Goal: Transaction & Acquisition: Book appointment/travel/reservation

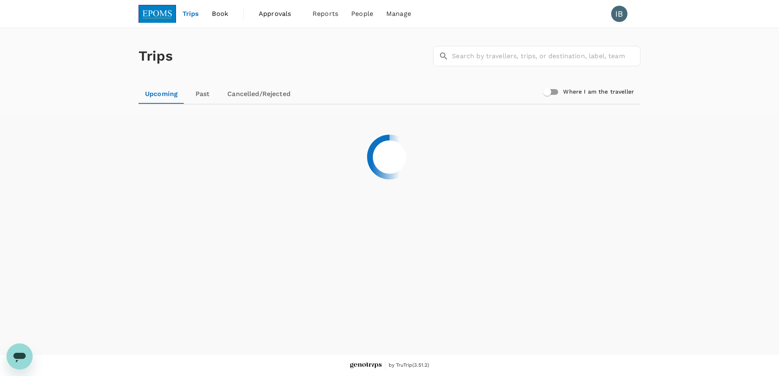
click at [220, 13] on span "Book" at bounding box center [220, 14] width 16 height 10
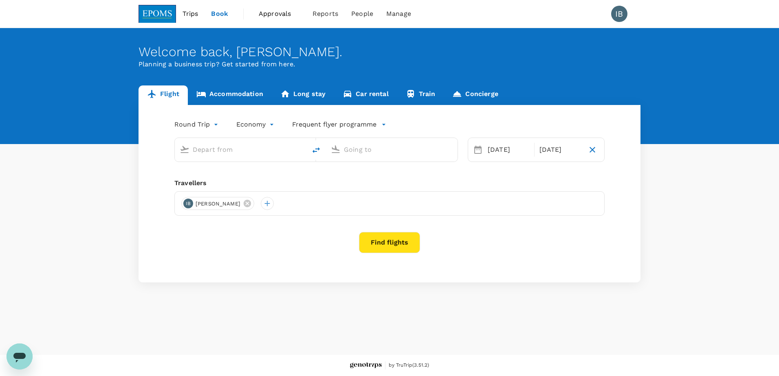
click at [229, 93] on link "Accommodation" at bounding box center [230, 96] width 84 height 20
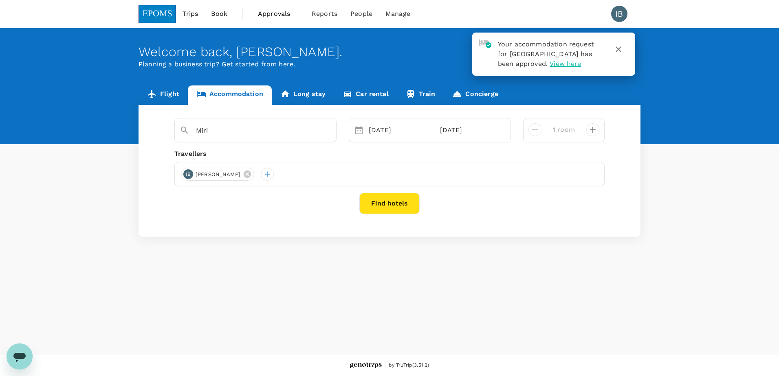
click at [619, 48] on icon "button" at bounding box center [618, 49] width 6 height 6
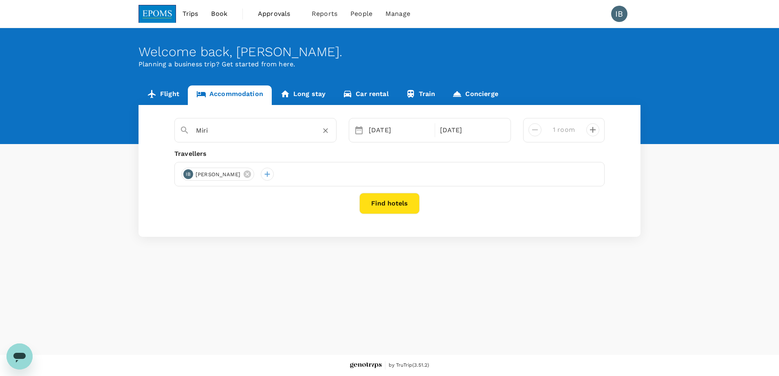
click at [235, 131] on input "Miri" at bounding box center [252, 130] width 112 height 13
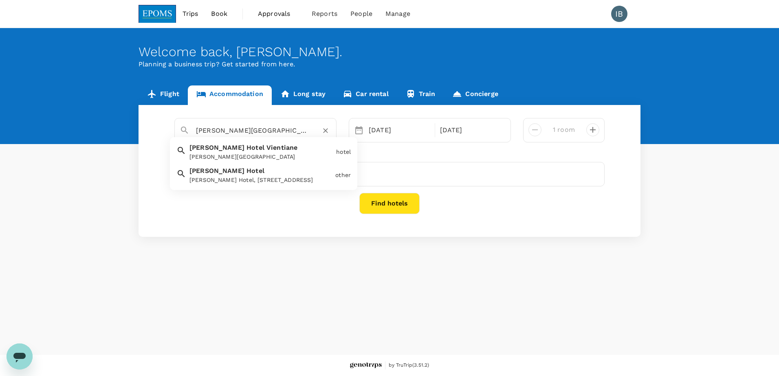
click at [271, 132] on input "[PERSON_NAME][GEOGRAPHIC_DATA]" at bounding box center [252, 130] width 112 height 13
type input "E"
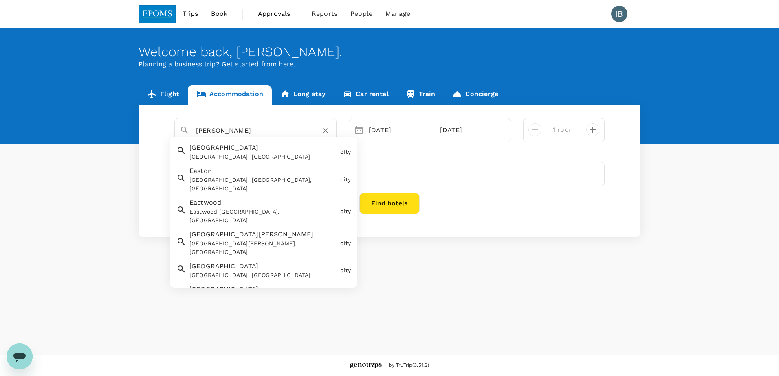
click at [220, 130] on input "[PERSON_NAME]" at bounding box center [252, 130] width 112 height 13
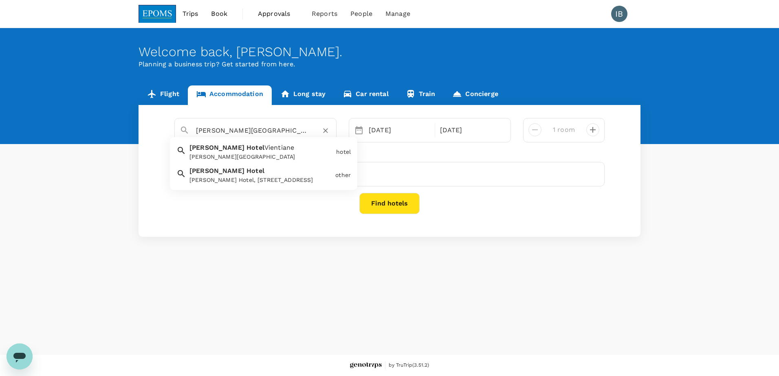
click at [243, 184] on div "[PERSON_NAME] Hotel, [STREET_ADDRESS]" at bounding box center [260, 180] width 143 height 9
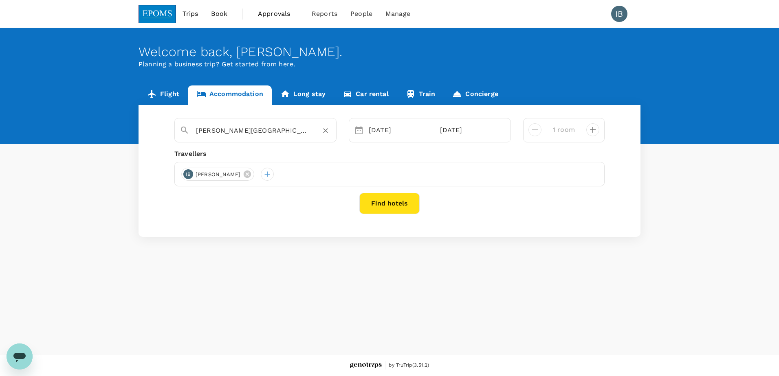
type input "[PERSON_NAME][GEOGRAPHIC_DATA]"
click at [398, 210] on button "Find hotels" at bounding box center [389, 203] width 60 height 21
click at [388, 133] on div "[DATE]" at bounding box center [399, 130] width 68 height 16
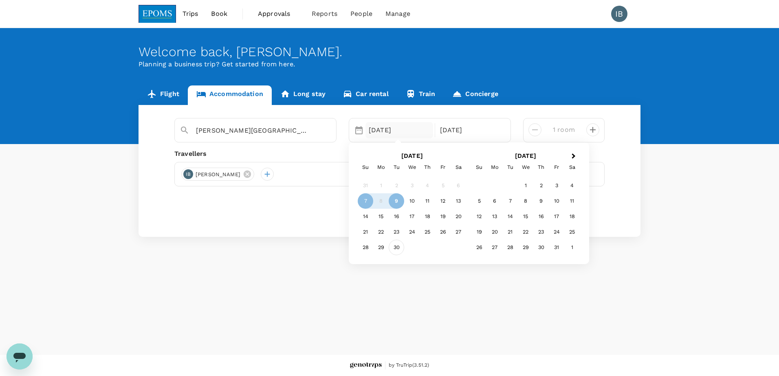
click at [395, 247] on div "30" at bounding box center [395, 247] width 15 height 15
drag, startPoint x: 556, startPoint y: 186, endPoint x: 551, endPoint y: 177, distance: 10.8
click at [556, 185] on div "3" at bounding box center [556, 185] width 15 height 15
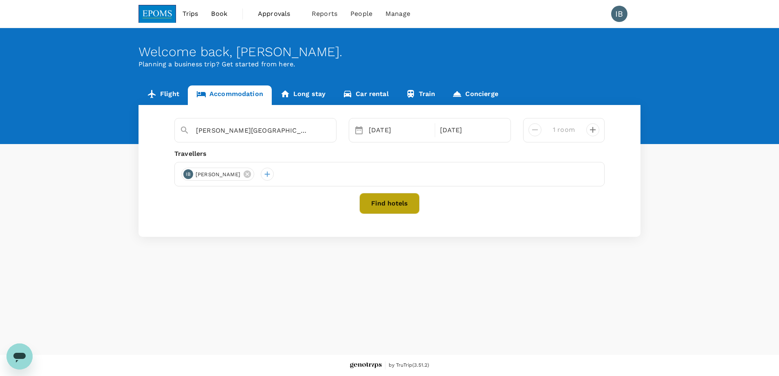
click at [395, 204] on button "Find hotels" at bounding box center [389, 203] width 60 height 21
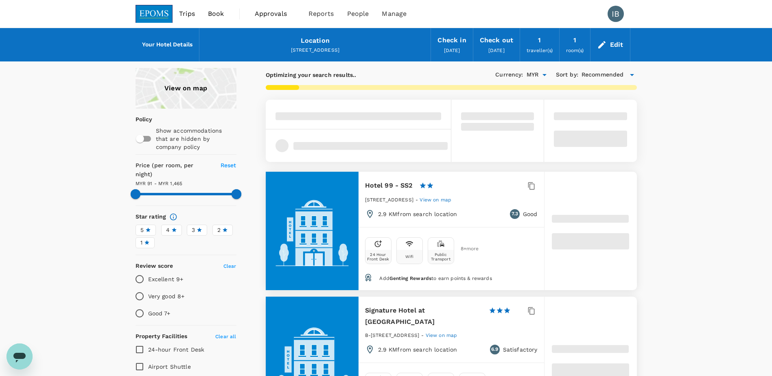
type input "1465.27"
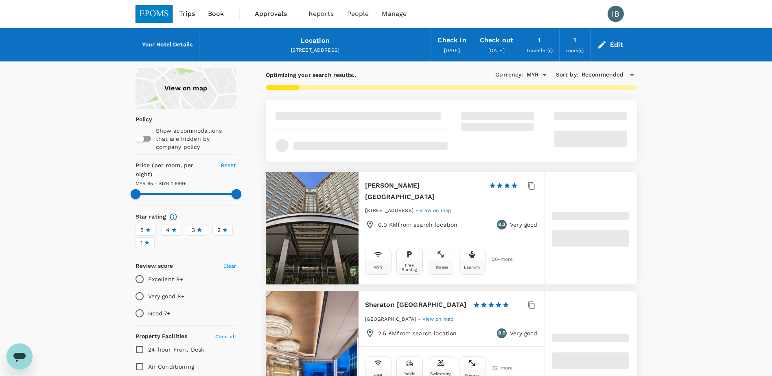
type input "65.27"
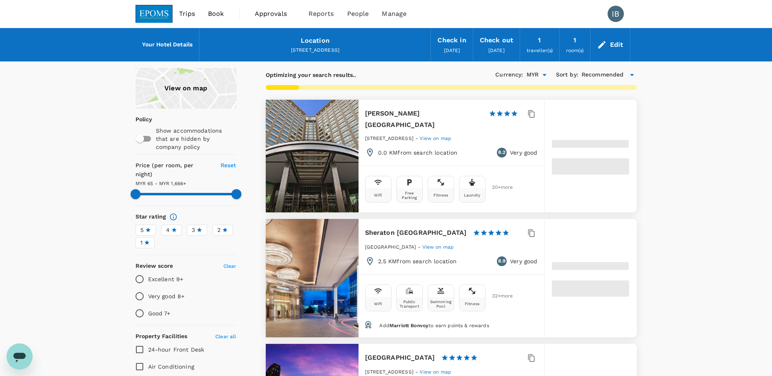
type input "1665.48"
type input "53.48"
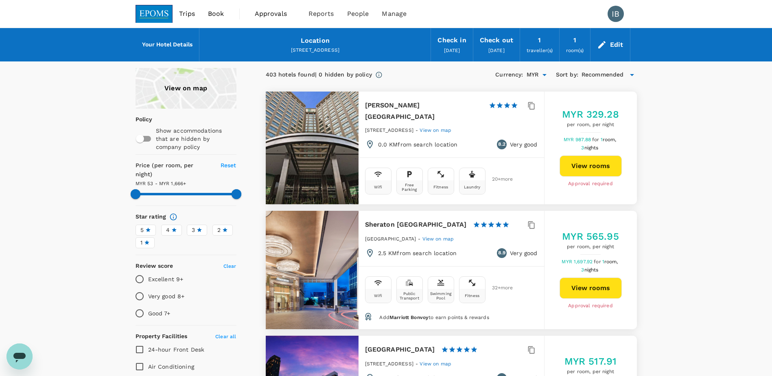
type input "1665.48"
click at [189, 15] on span "Trips" at bounding box center [187, 14] width 16 height 10
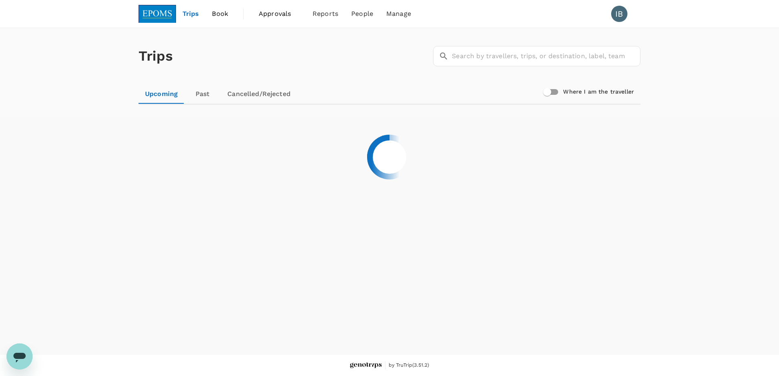
click at [224, 17] on span "Book" at bounding box center [220, 14] width 16 height 10
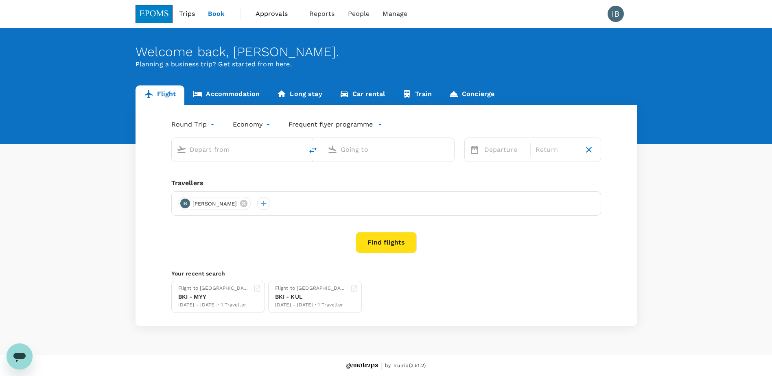
type input "Kota Kinabalu Intl (BKI)"
type input "Miri Intl (MYY)"
type input "Kota Kinabalu Intl (BKI)"
type input "Miri Intl (MYY)"
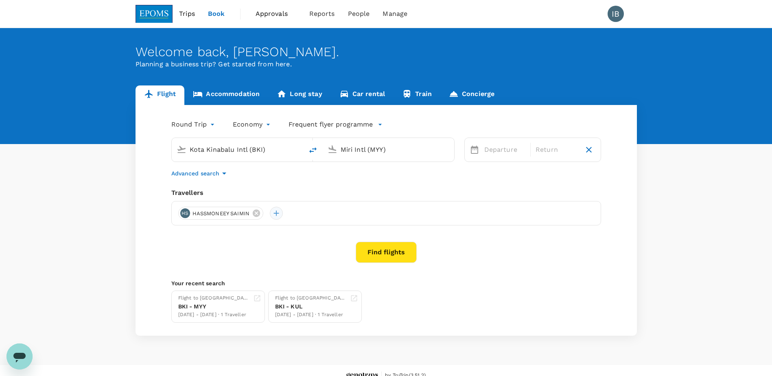
click at [277, 214] on div at bounding box center [276, 213] width 13 height 13
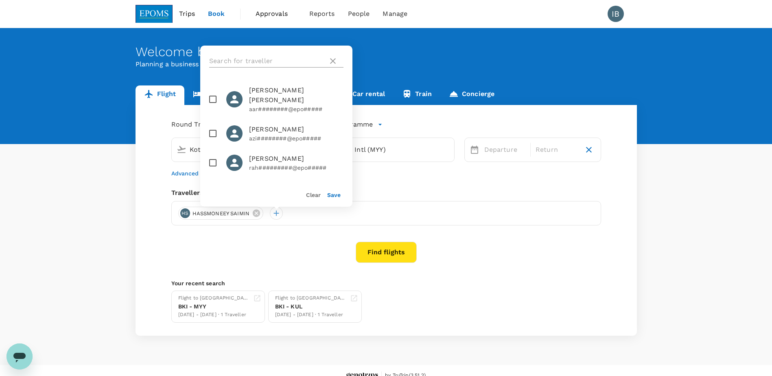
click at [335, 60] on icon at bounding box center [333, 61] width 6 height 6
click at [332, 61] on icon at bounding box center [333, 61] width 6 height 6
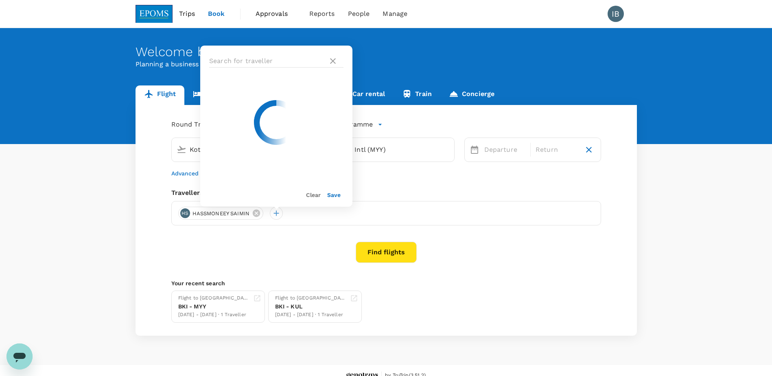
click at [468, 262] on div "Find flights" at bounding box center [386, 252] width 430 height 21
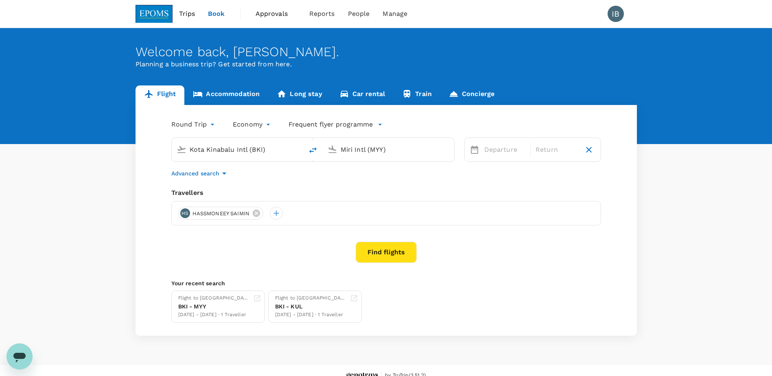
click at [294, 248] on div "Find flights" at bounding box center [386, 252] width 430 height 21
